Goal: Check status: Check status

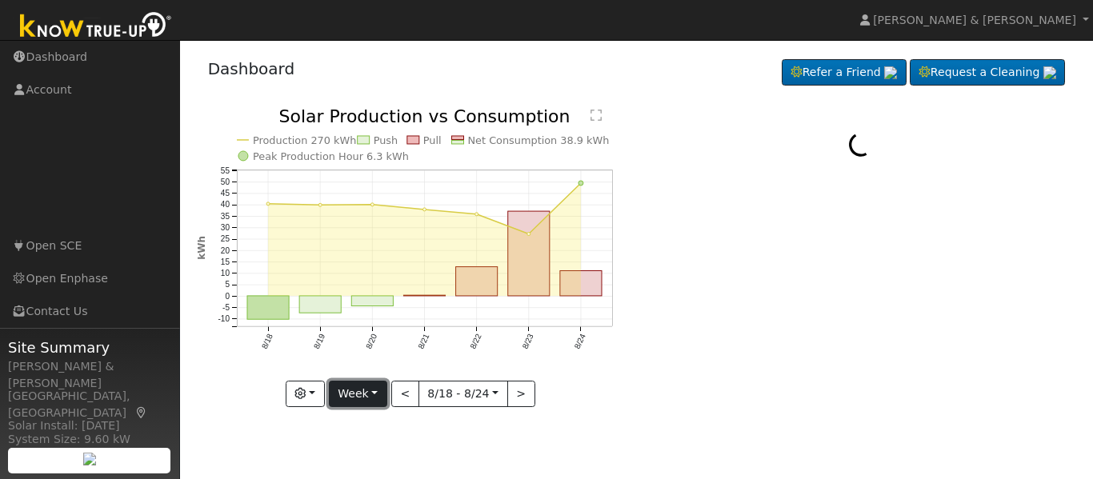
click at [370, 381] on button "Week" at bounding box center [358, 394] width 58 height 27
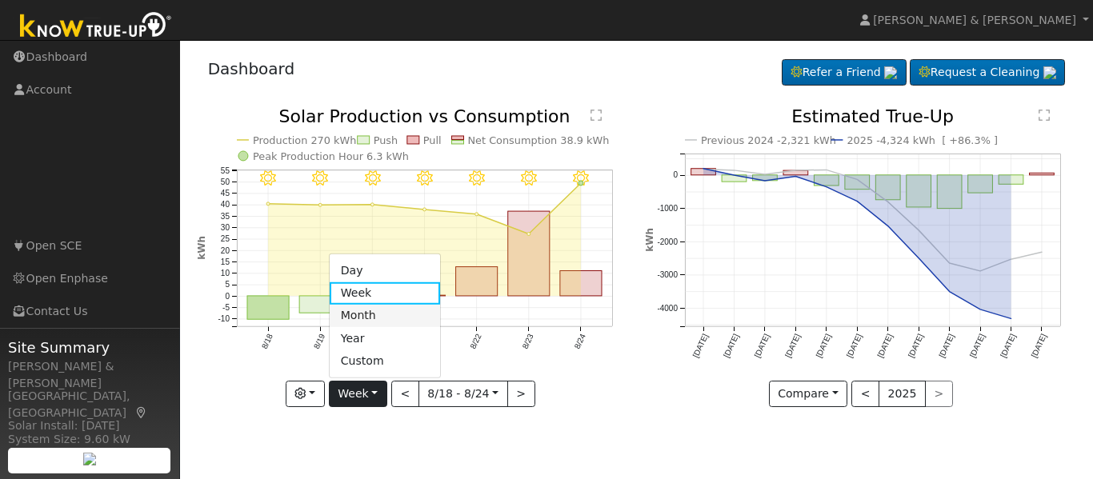
click at [374, 312] on link "Month" at bounding box center [385, 316] width 111 height 22
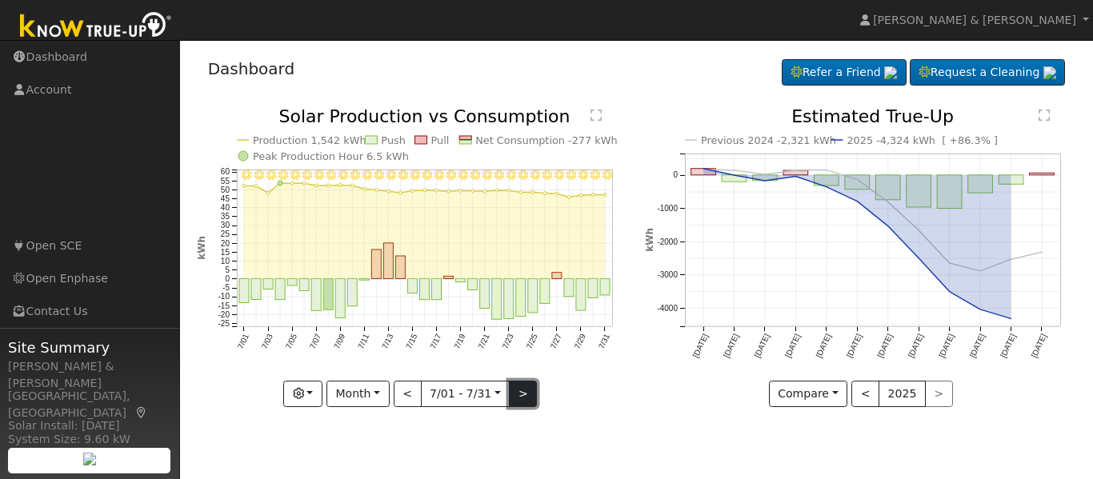
click at [518, 391] on button ">" at bounding box center [523, 394] width 28 height 27
type input "[DATE]"
